Goal: Navigation & Orientation: Find specific page/section

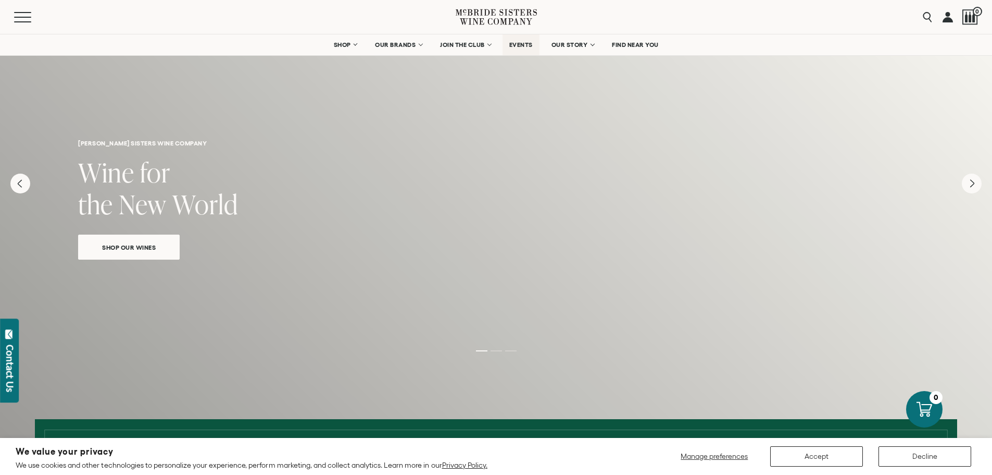
click at [525, 49] on link "EVENTS" at bounding box center [521, 44] width 37 height 21
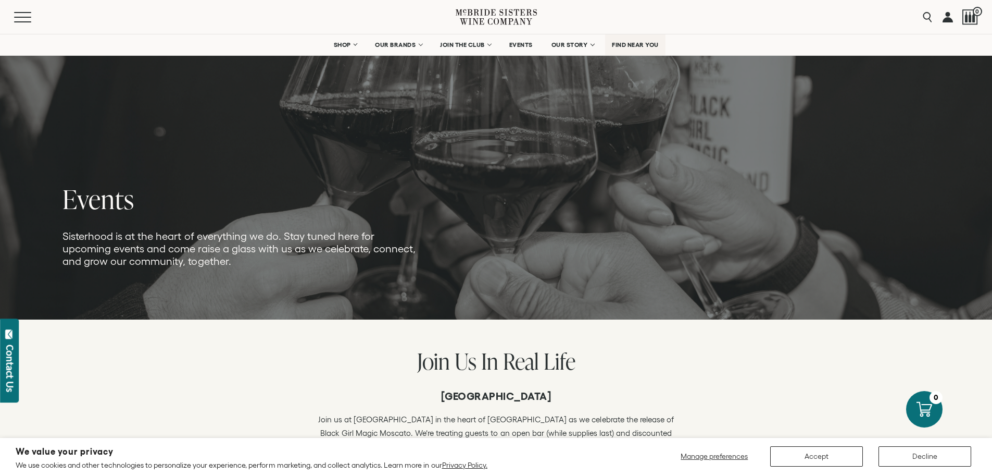
click at [644, 45] on span "FIND NEAR YOU" at bounding box center [635, 44] width 47 height 7
